Goal: Entertainment & Leisure: Consume media (video, audio)

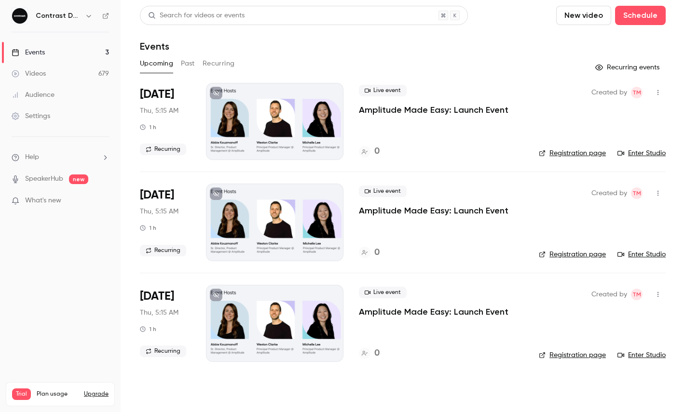
click at [91, 14] on icon "button" at bounding box center [89, 16] width 8 height 8
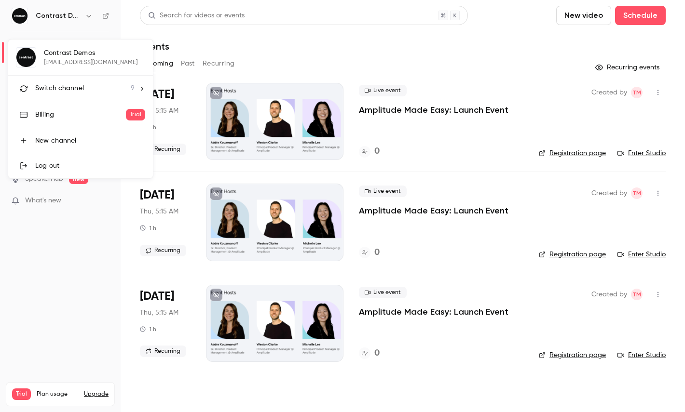
click at [90, 90] on div "Switch channel 9" at bounding box center [84, 88] width 99 height 10
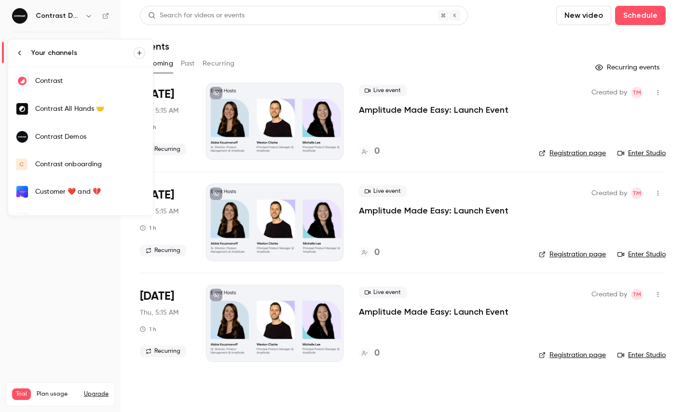
click at [79, 81] on div "Contrast" at bounding box center [90, 81] width 110 height 10
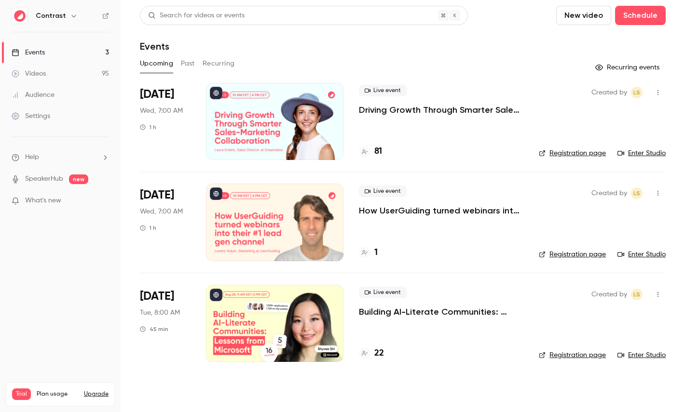
click at [54, 77] on link "Videos 95" at bounding box center [60, 73] width 121 height 21
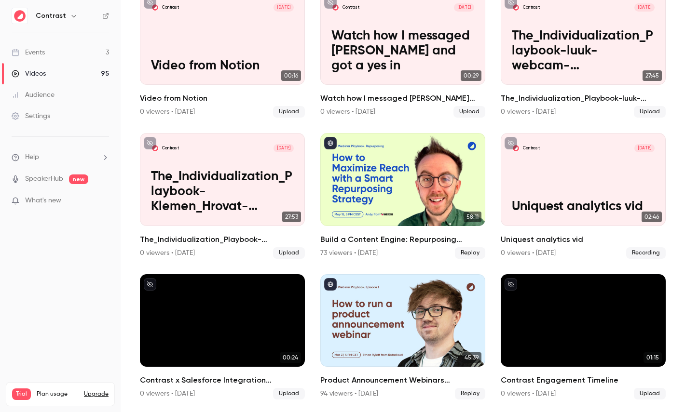
scroll to position [80, 0]
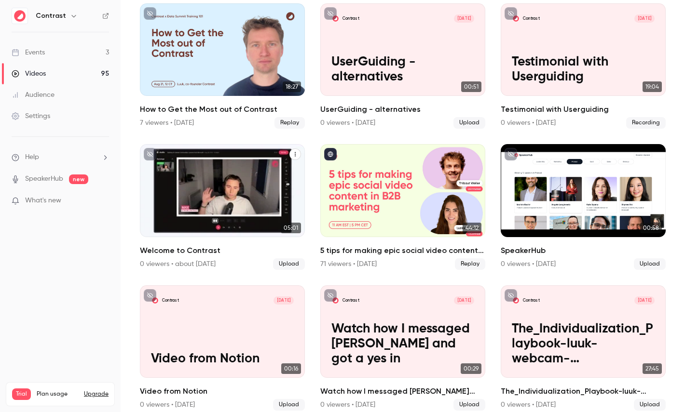
click at [212, 187] on div "Welcome to Contrast" at bounding box center [222, 190] width 165 height 93
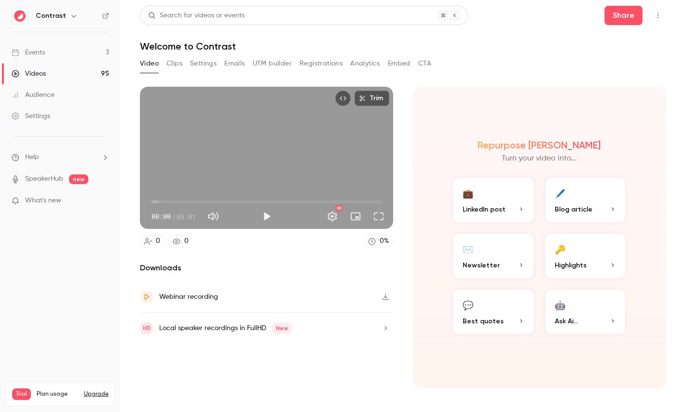
click at [177, 63] on button "Clips" at bounding box center [174, 63] width 16 height 15
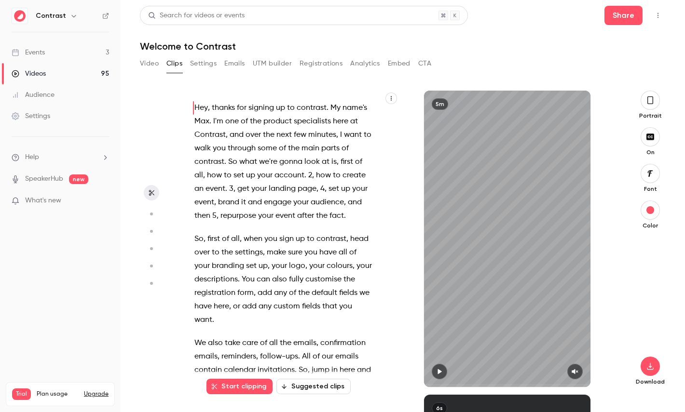
click at [649, 103] on icon "button" at bounding box center [650, 100] width 6 height 8
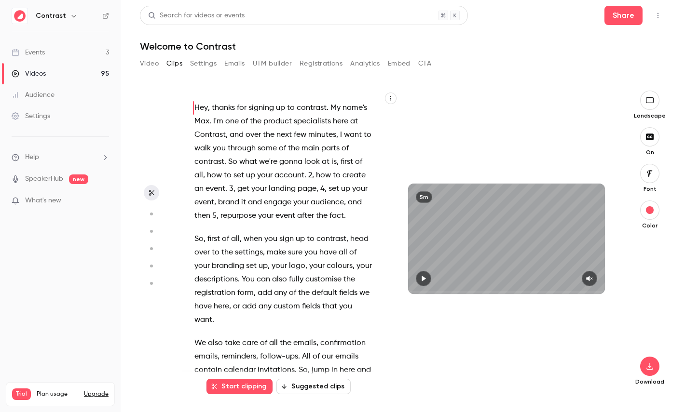
click at [649, 103] on icon "button" at bounding box center [650, 100] width 8 height 6
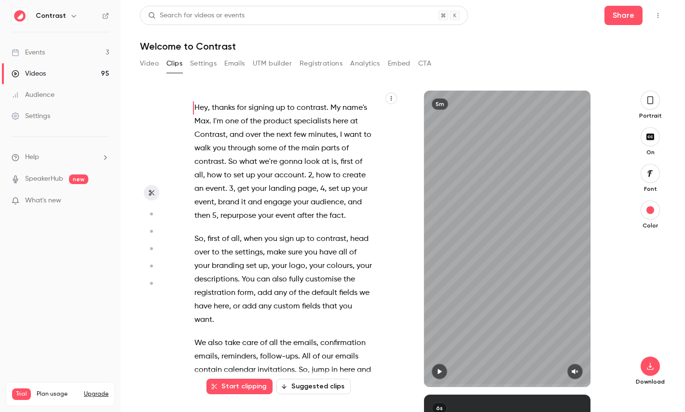
click at [649, 103] on icon "button" at bounding box center [650, 100] width 8 height 11
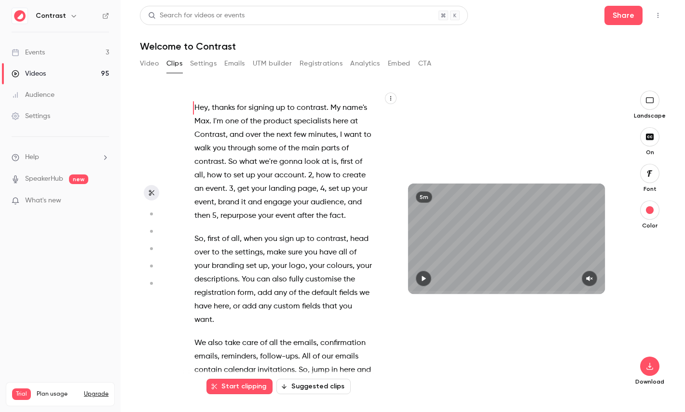
click at [649, 103] on icon "button" at bounding box center [650, 100] width 8 height 6
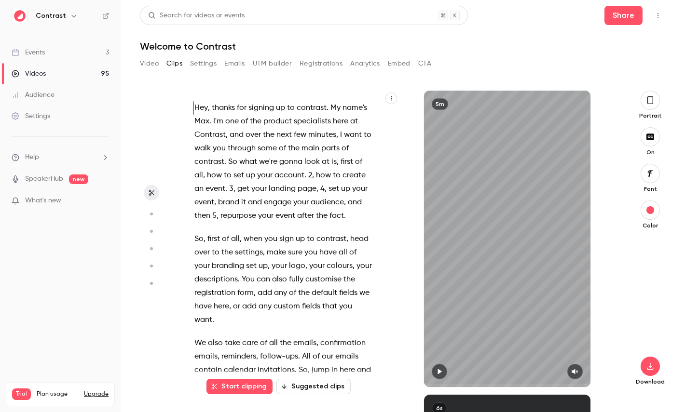
click at [649, 103] on icon "button" at bounding box center [650, 100] width 8 height 11
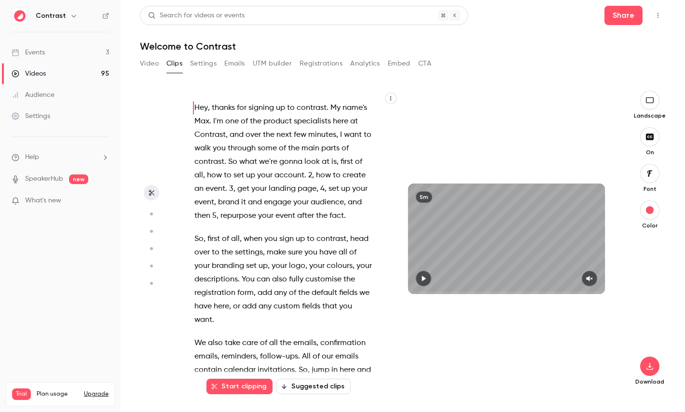
click at [648, 103] on icon "button" at bounding box center [649, 100] width 11 height 8
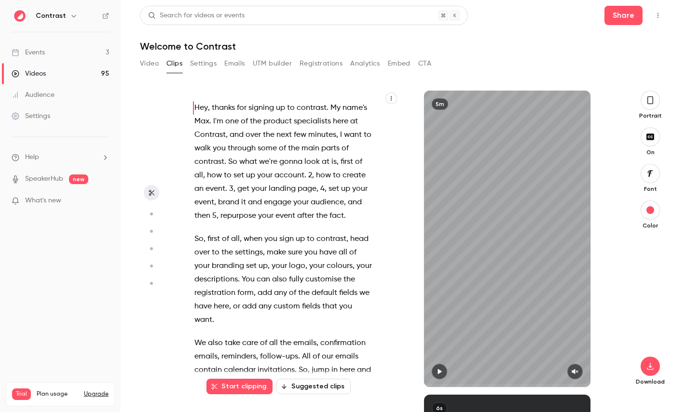
click at [74, 72] on link "Videos 95" at bounding box center [60, 73] width 121 height 21
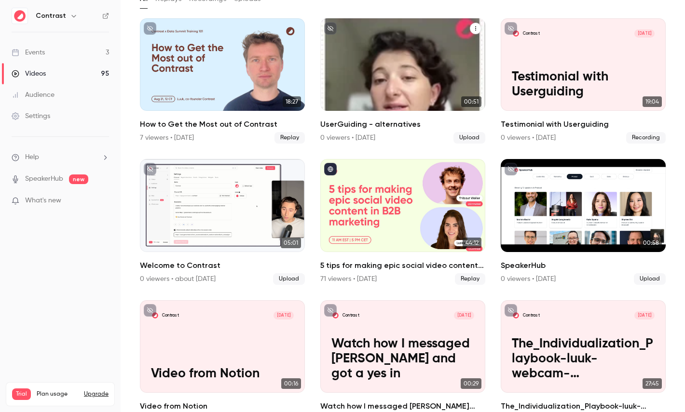
scroll to position [67, 0]
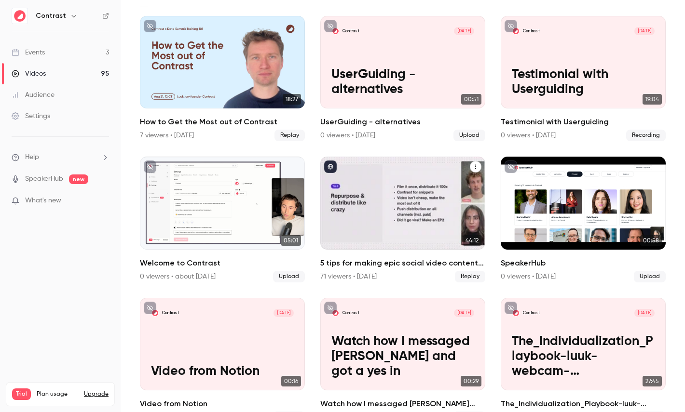
click at [424, 176] on div "5 tips for making epic social video content in B2B marketing" at bounding box center [402, 203] width 165 height 93
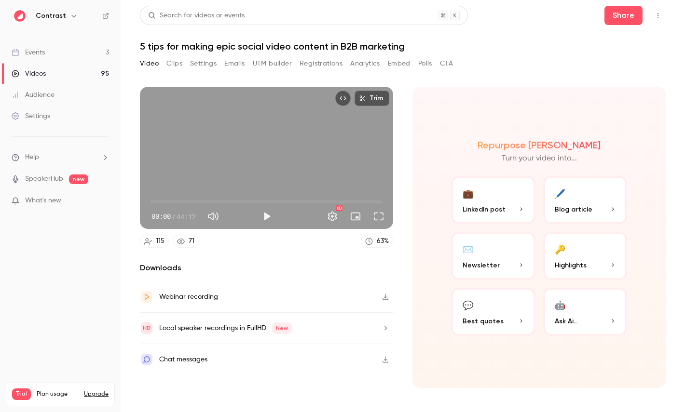
click at [178, 61] on button "Clips" at bounding box center [174, 63] width 16 height 15
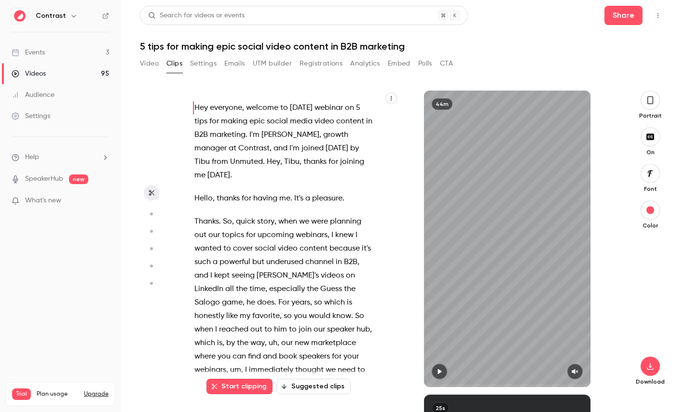
click at [329, 242] on span "because" at bounding box center [344, 249] width 30 height 14
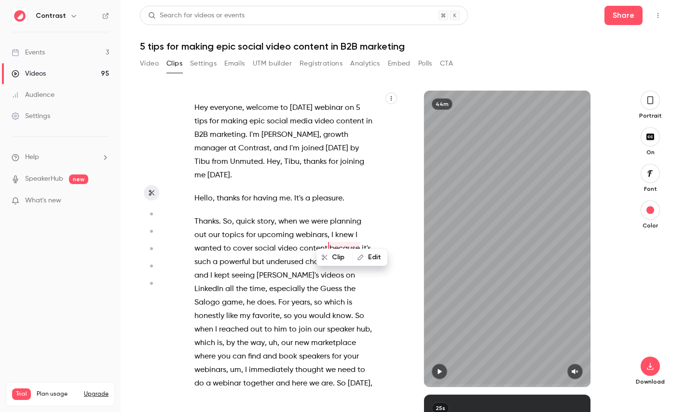
type input "****"
drag, startPoint x: 83, startPoint y: 69, endPoint x: 123, endPoint y: 87, distance: 44.3
click at [82, 69] on link "Videos 95" at bounding box center [60, 73] width 121 height 21
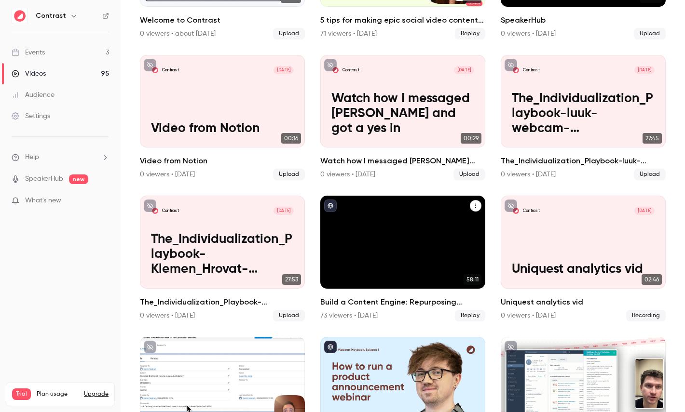
scroll to position [313, 0]
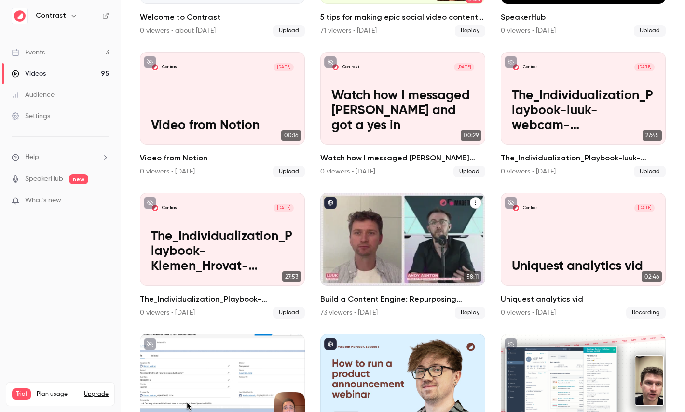
click at [374, 248] on div "Build a Content Engine: Repurposing Strategies for SaaS Teams" at bounding box center [402, 239] width 165 height 93
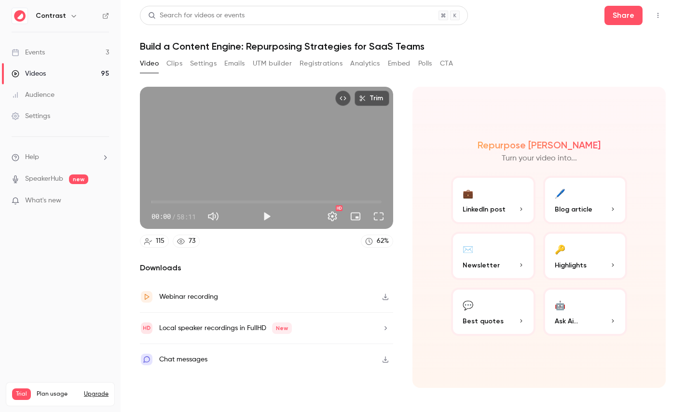
click at [222, 326] on div "Local speaker recordings in FullHD New" at bounding box center [225, 329] width 133 height 12
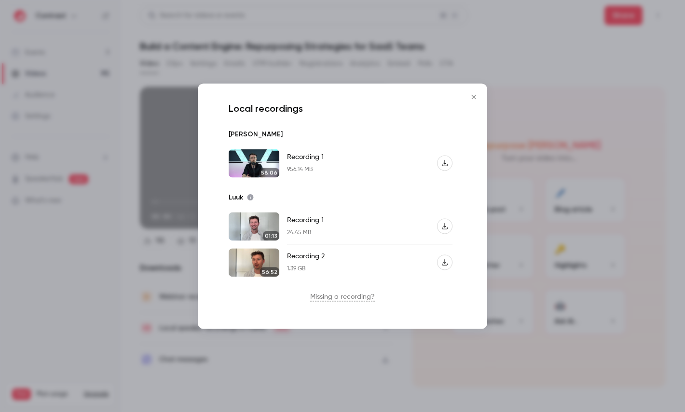
click at [302, 46] on div at bounding box center [342, 206] width 685 height 412
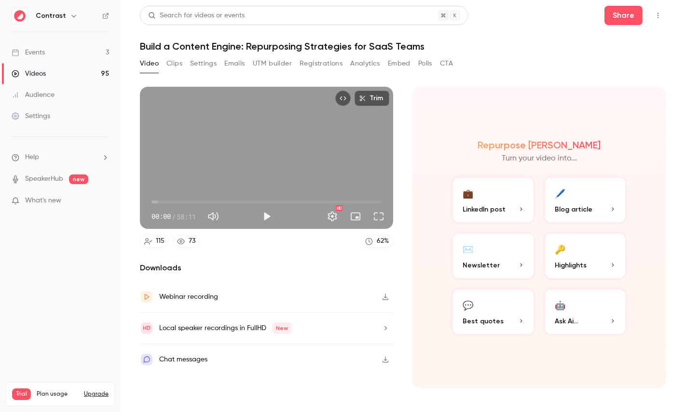
click at [178, 64] on button "Clips" at bounding box center [174, 63] width 16 height 15
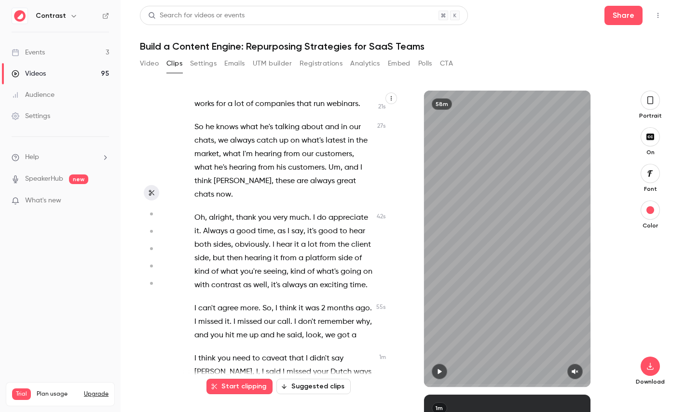
scroll to position [141, 0]
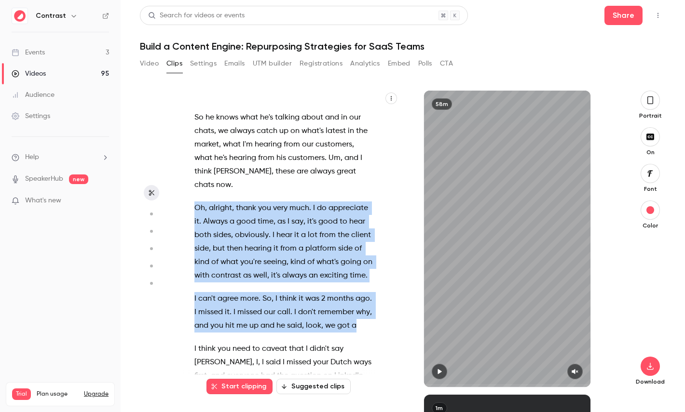
drag, startPoint x: 197, startPoint y: 183, endPoint x: 365, endPoint y: 300, distance: 204.7
click at [365, 300] on div "Hello , everyone . Super excited to have you here , um , but also to have [PERS…" at bounding box center [288, 243] width 212 height 287
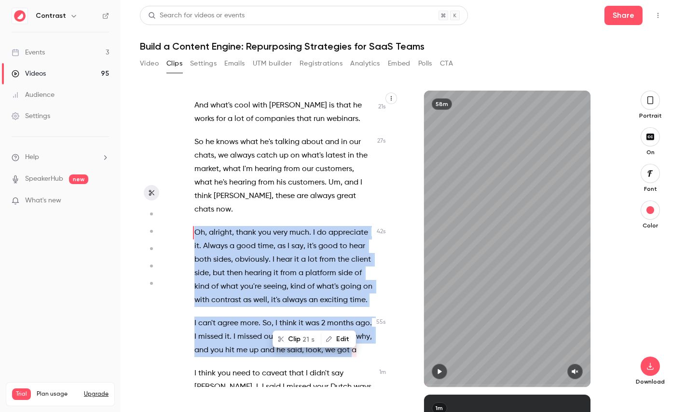
scroll to position [78, 0]
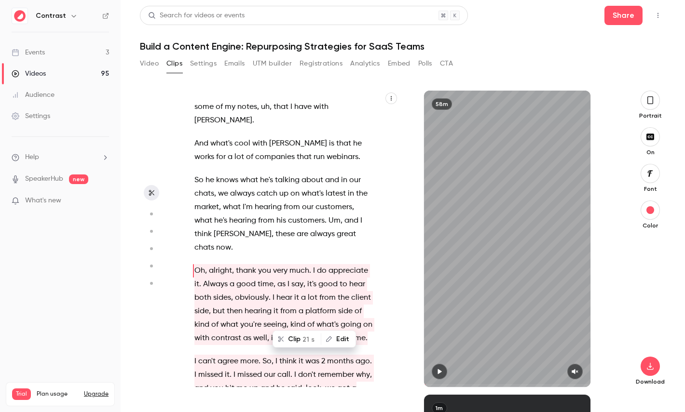
click at [619, 181] on section "Hello , everyone . Super excited to have you here , um , but also to have [PERS…" at bounding box center [403, 252] width 526 height 322
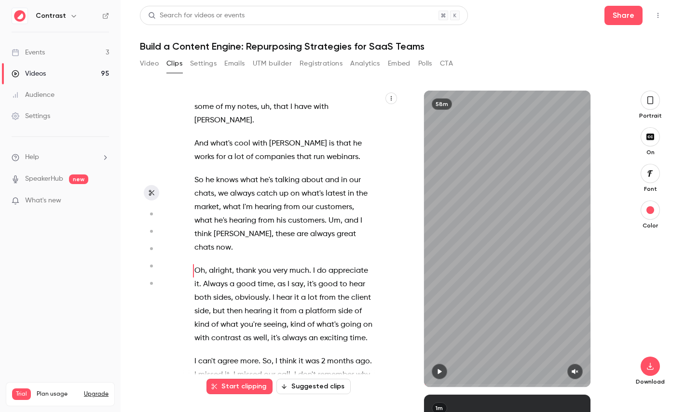
click at [652, 105] on icon "button" at bounding box center [650, 100] width 8 height 11
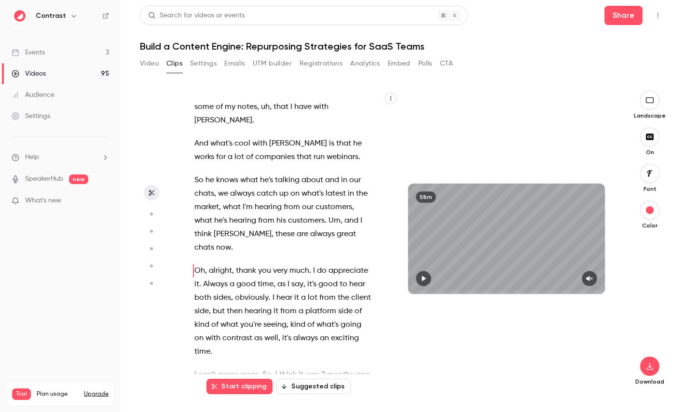
click at [650, 100] on icon "button" at bounding box center [649, 100] width 11 height 8
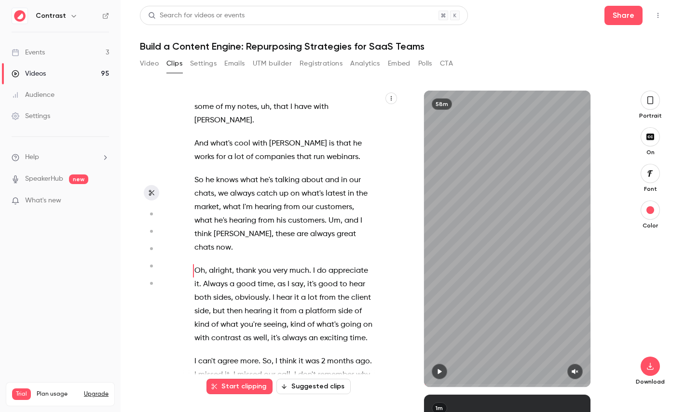
type input "****"
